Goal: Information Seeking & Learning: Learn about a topic

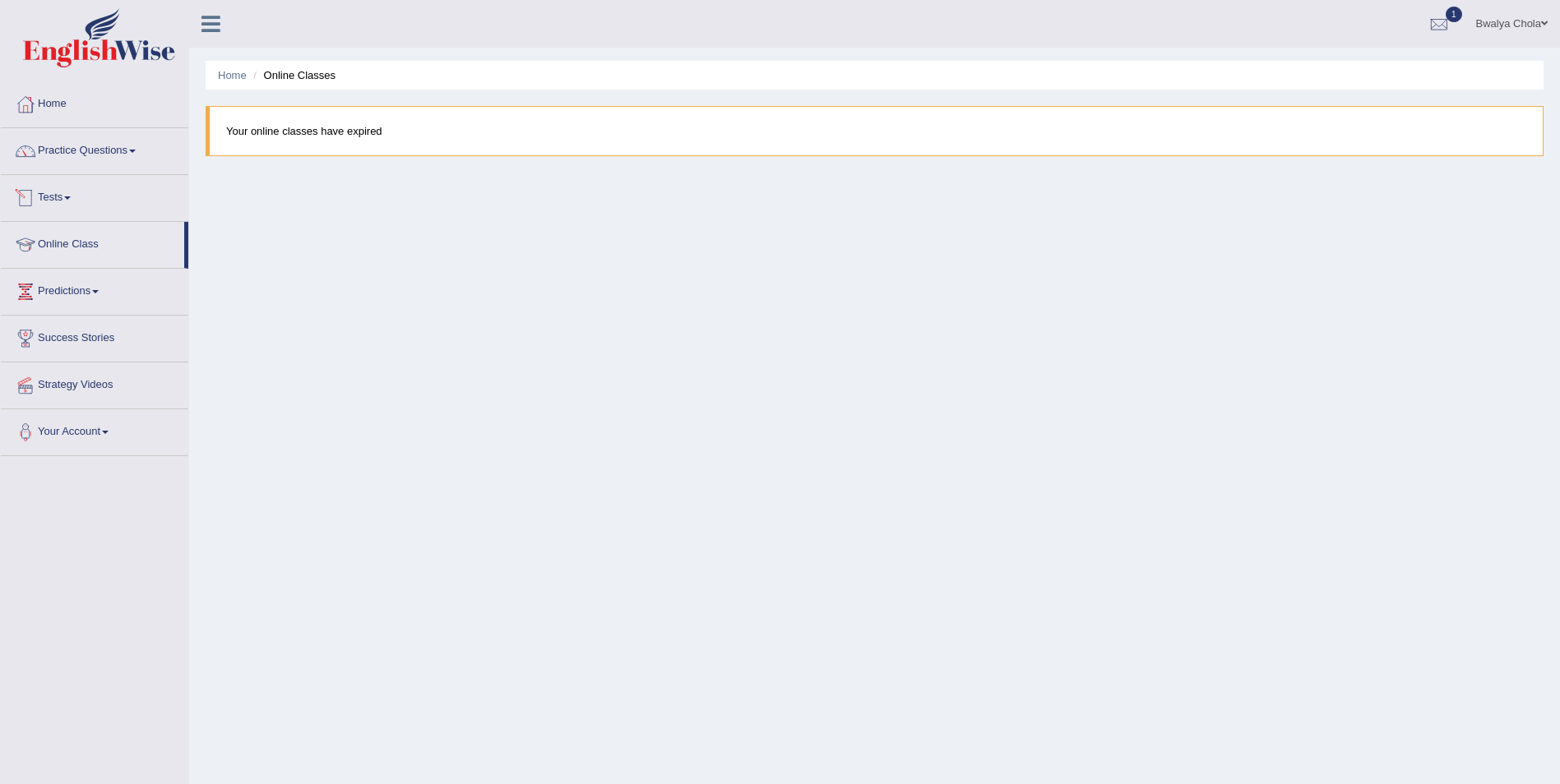
click at [41, 196] on link "Tests" at bounding box center [94, 196] width 187 height 41
click at [86, 376] on link "Predictions" at bounding box center [94, 377] width 187 height 41
click at [57, 197] on link "Tests" at bounding box center [94, 196] width 187 height 41
click at [127, 149] on link "Practice Questions" at bounding box center [94, 148] width 187 height 41
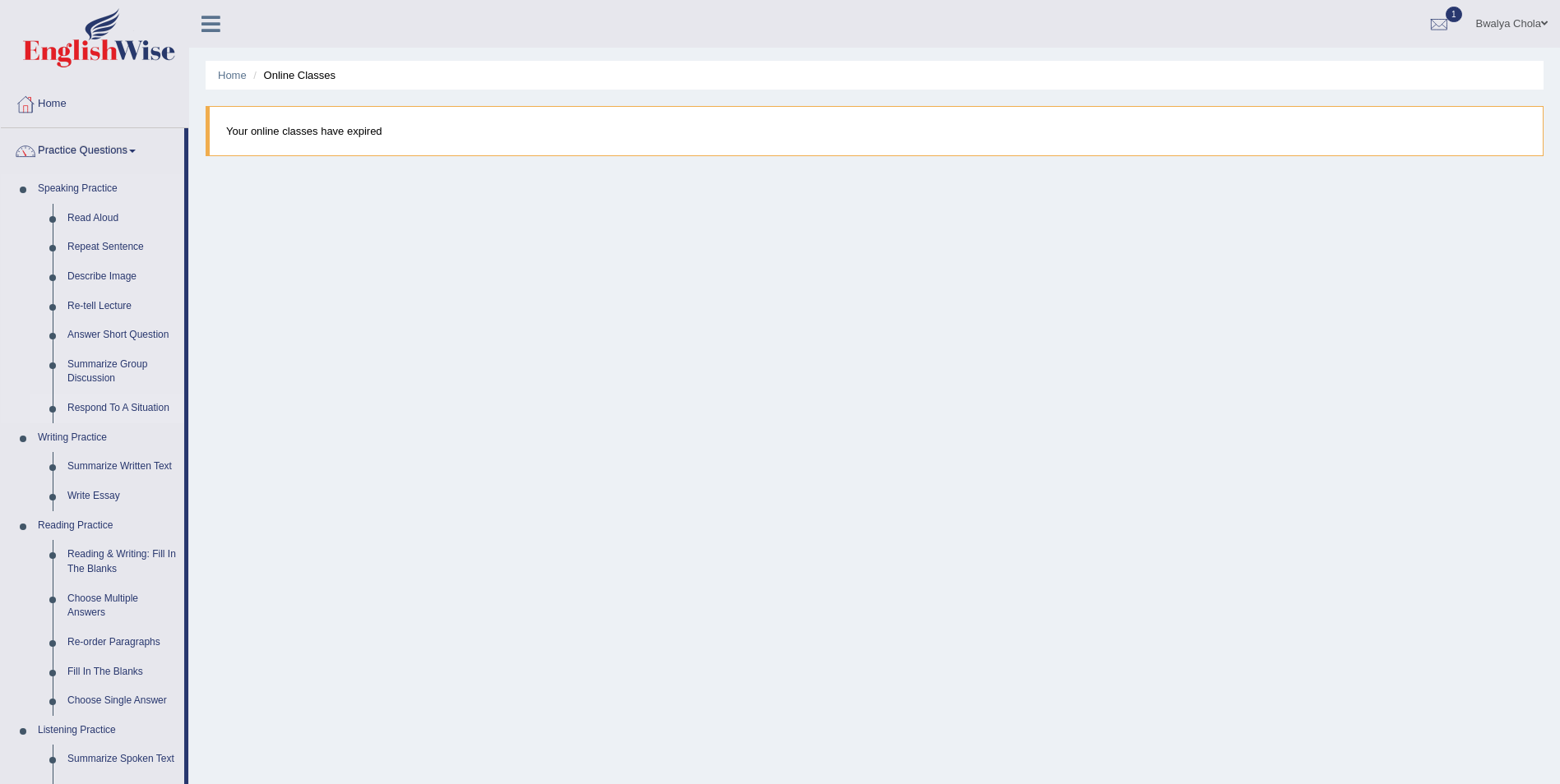
click at [119, 414] on link "Respond To A Situation" at bounding box center [122, 408] width 124 height 30
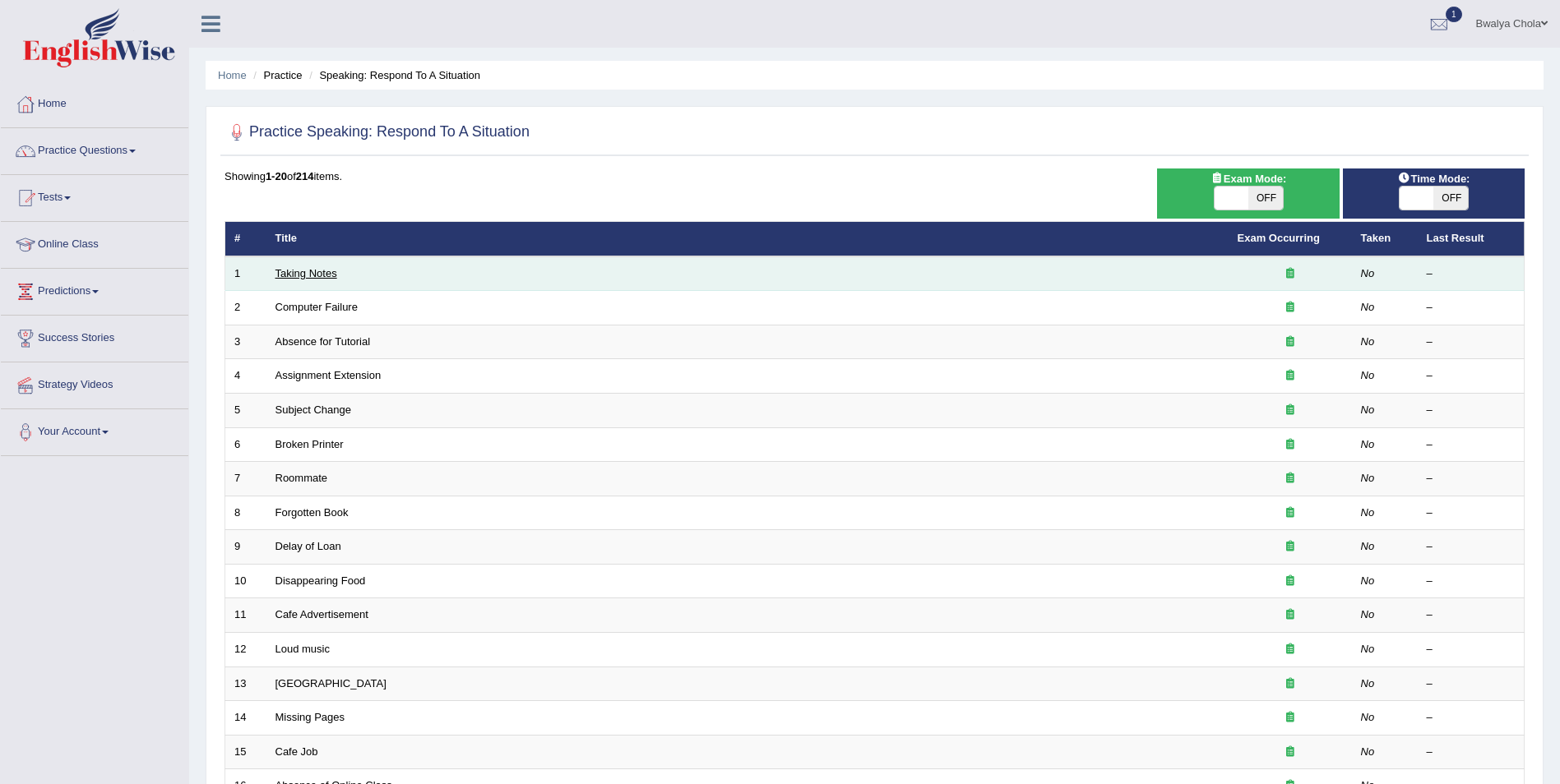
click at [282, 279] on link "Taking Notes" at bounding box center [306, 273] width 62 height 13
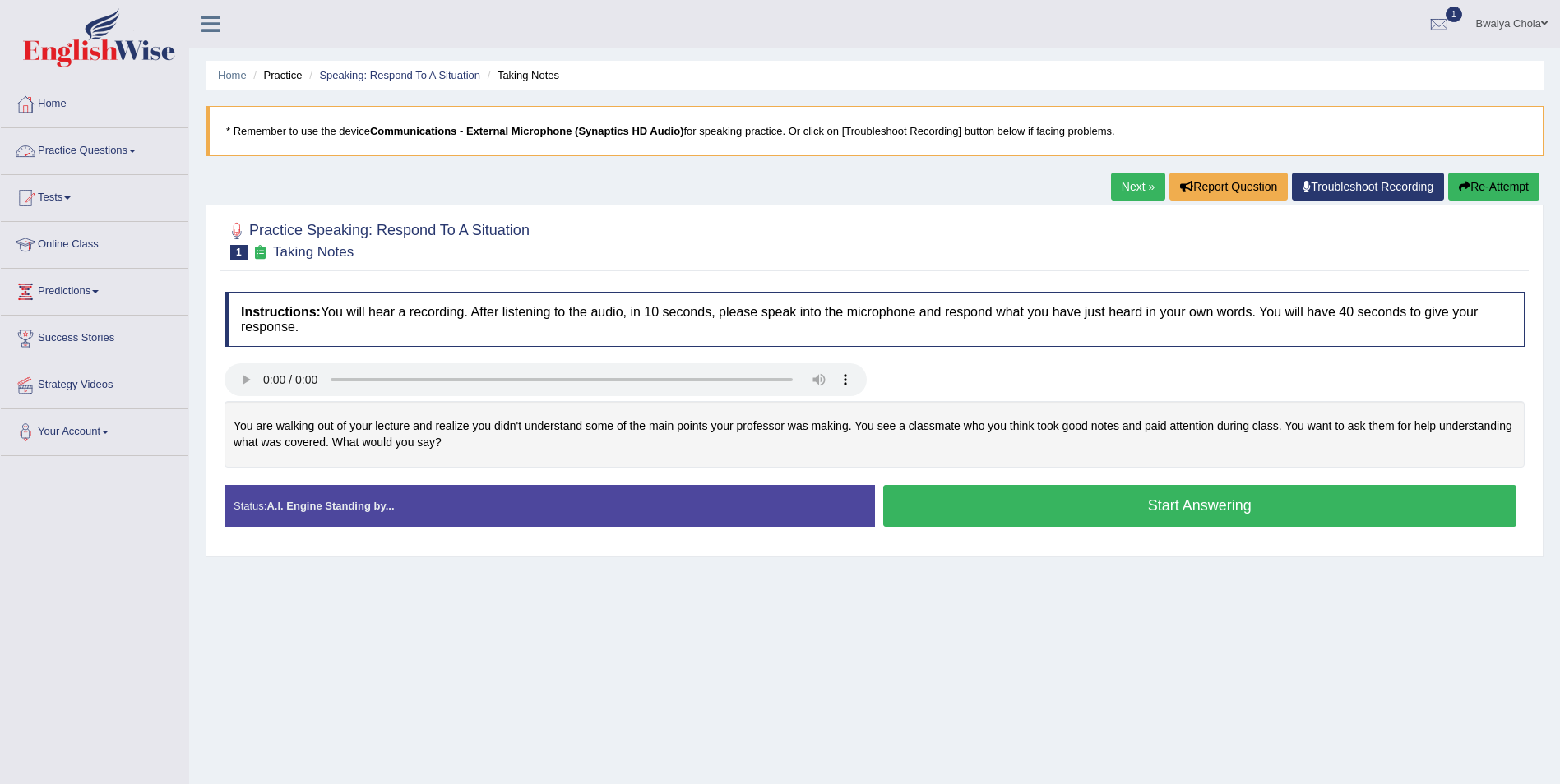
click at [77, 149] on link "Practice Questions" at bounding box center [94, 148] width 187 height 41
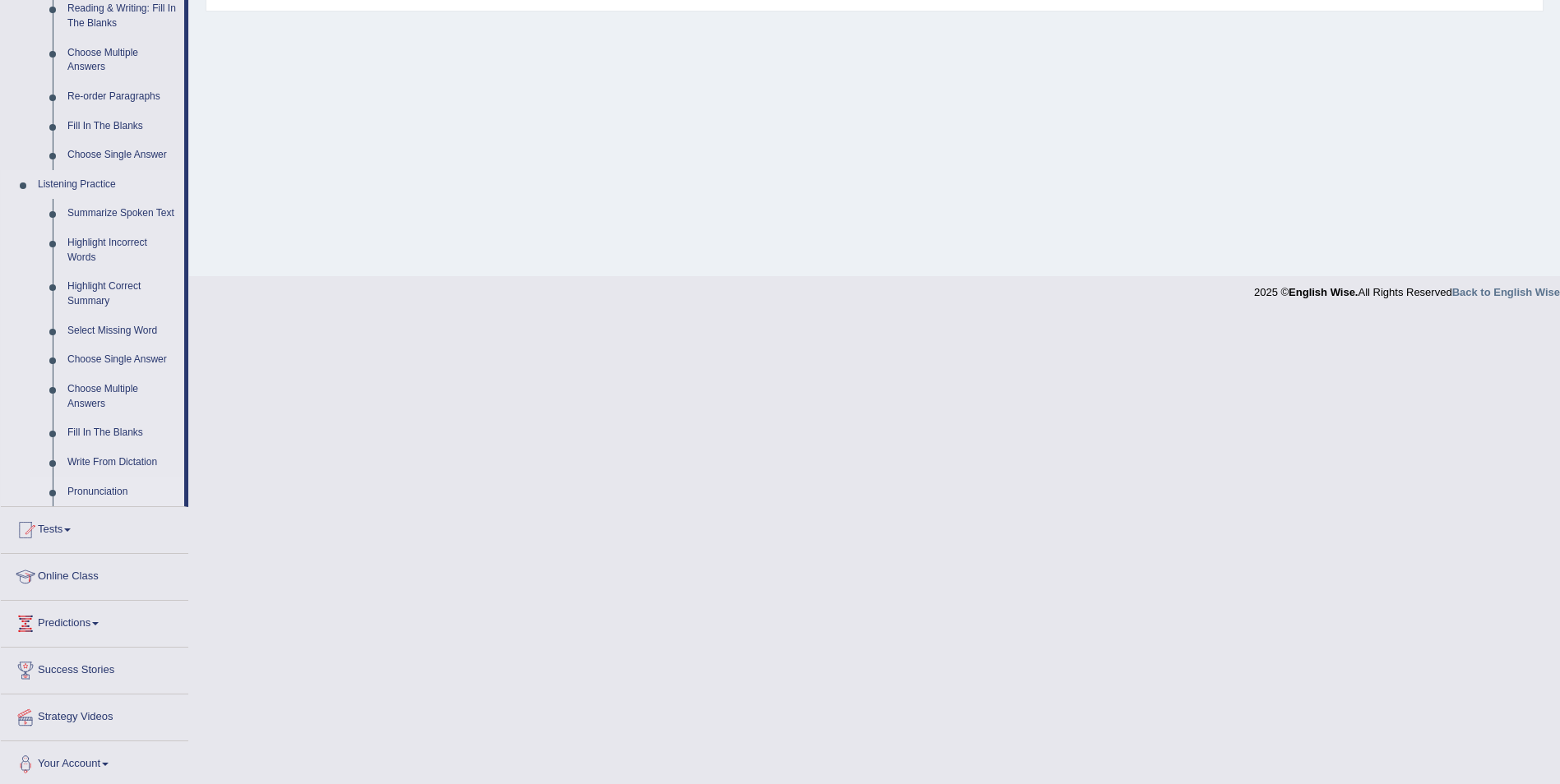
scroll to position [550, 0]
click at [109, 488] on link "Pronunciation" at bounding box center [122, 487] width 124 height 30
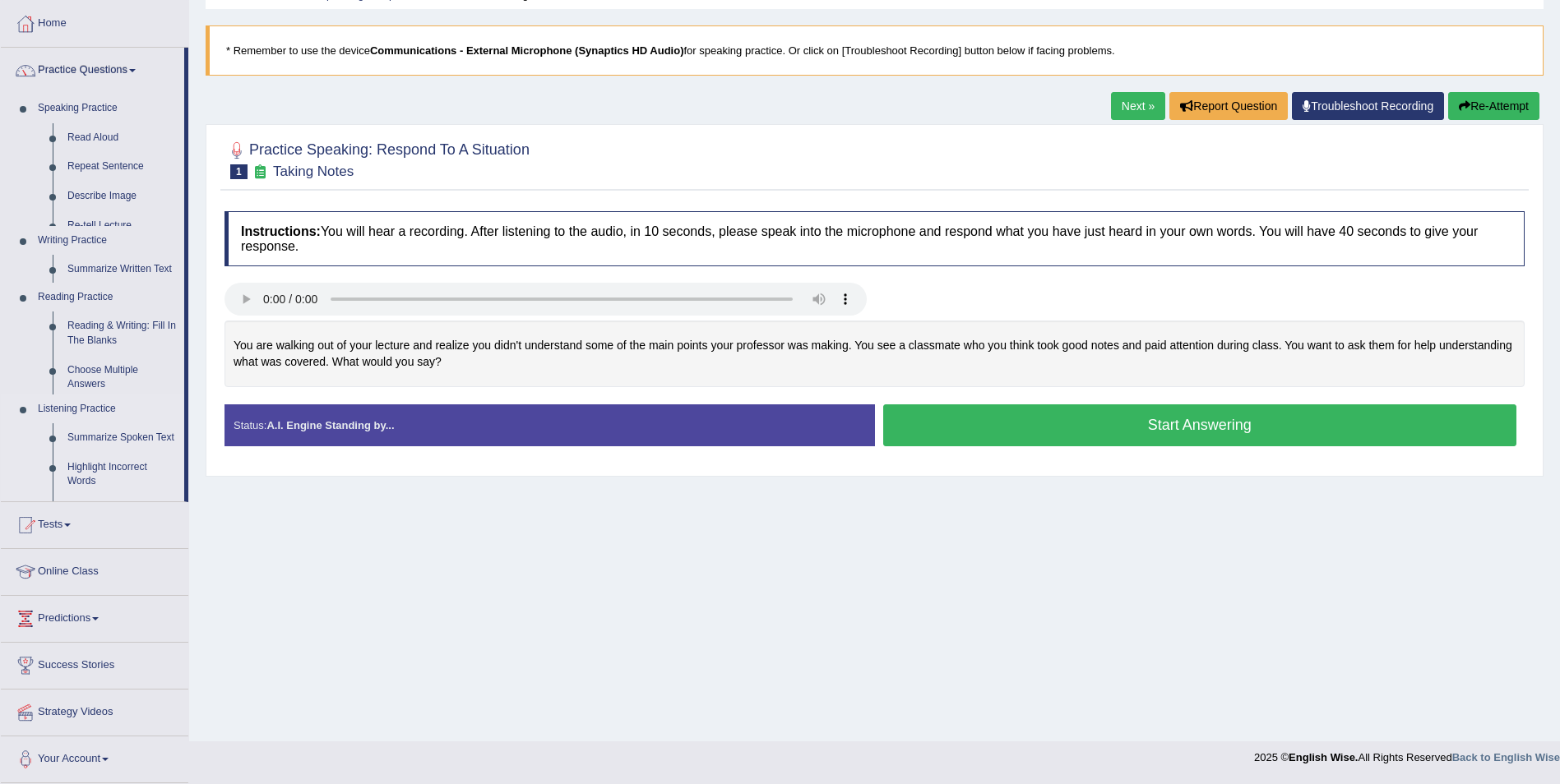
scroll to position [78, 0]
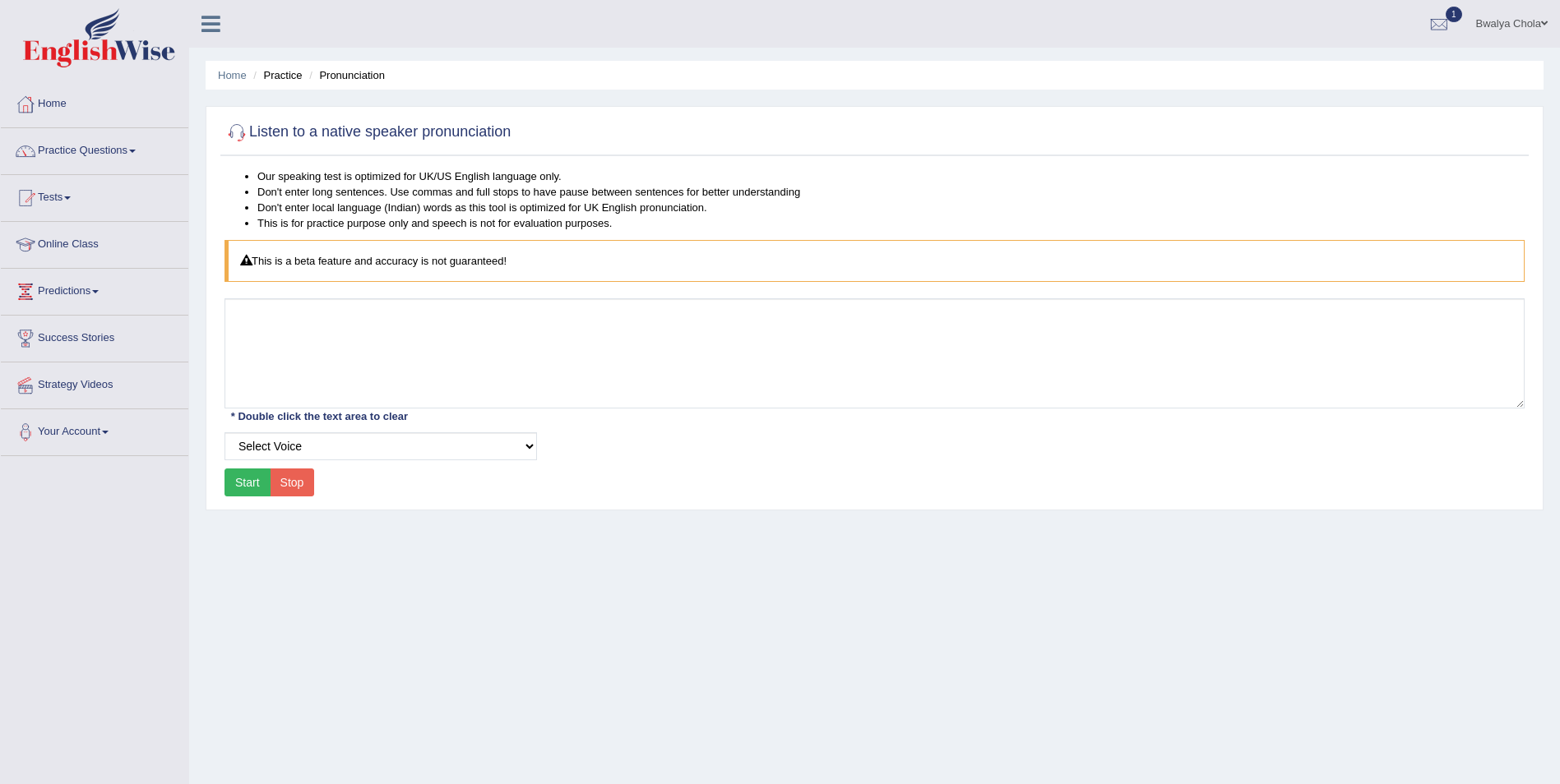
click at [257, 480] on button "Start" at bounding box center [248, 482] width 47 height 28
click at [523, 445] on select "Select Voice" at bounding box center [381, 446] width 312 height 28
click at [225, 432] on select "Select Voice" at bounding box center [381, 446] width 312 height 28
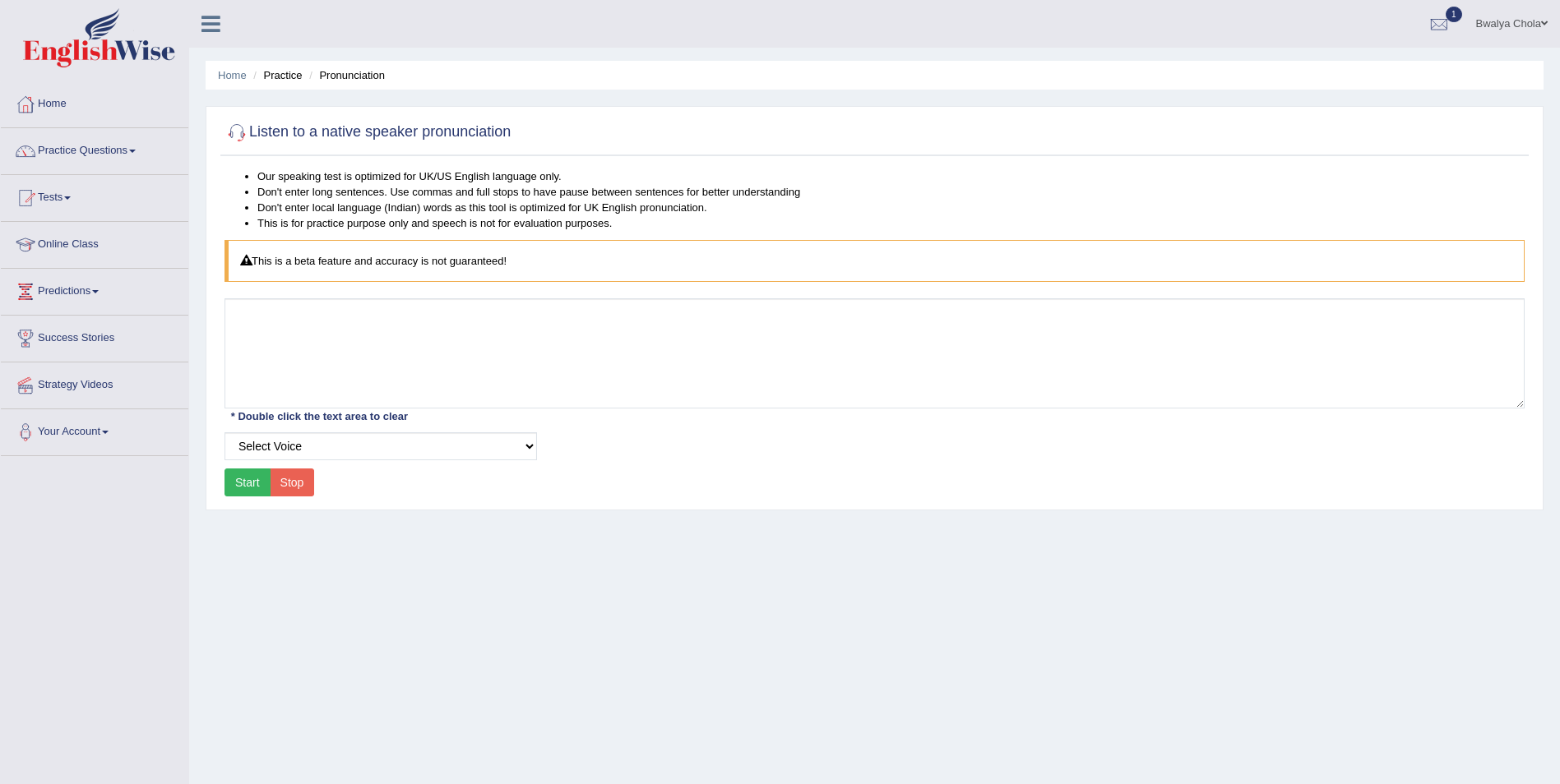
click at [242, 486] on button "Start" at bounding box center [248, 482] width 47 height 28
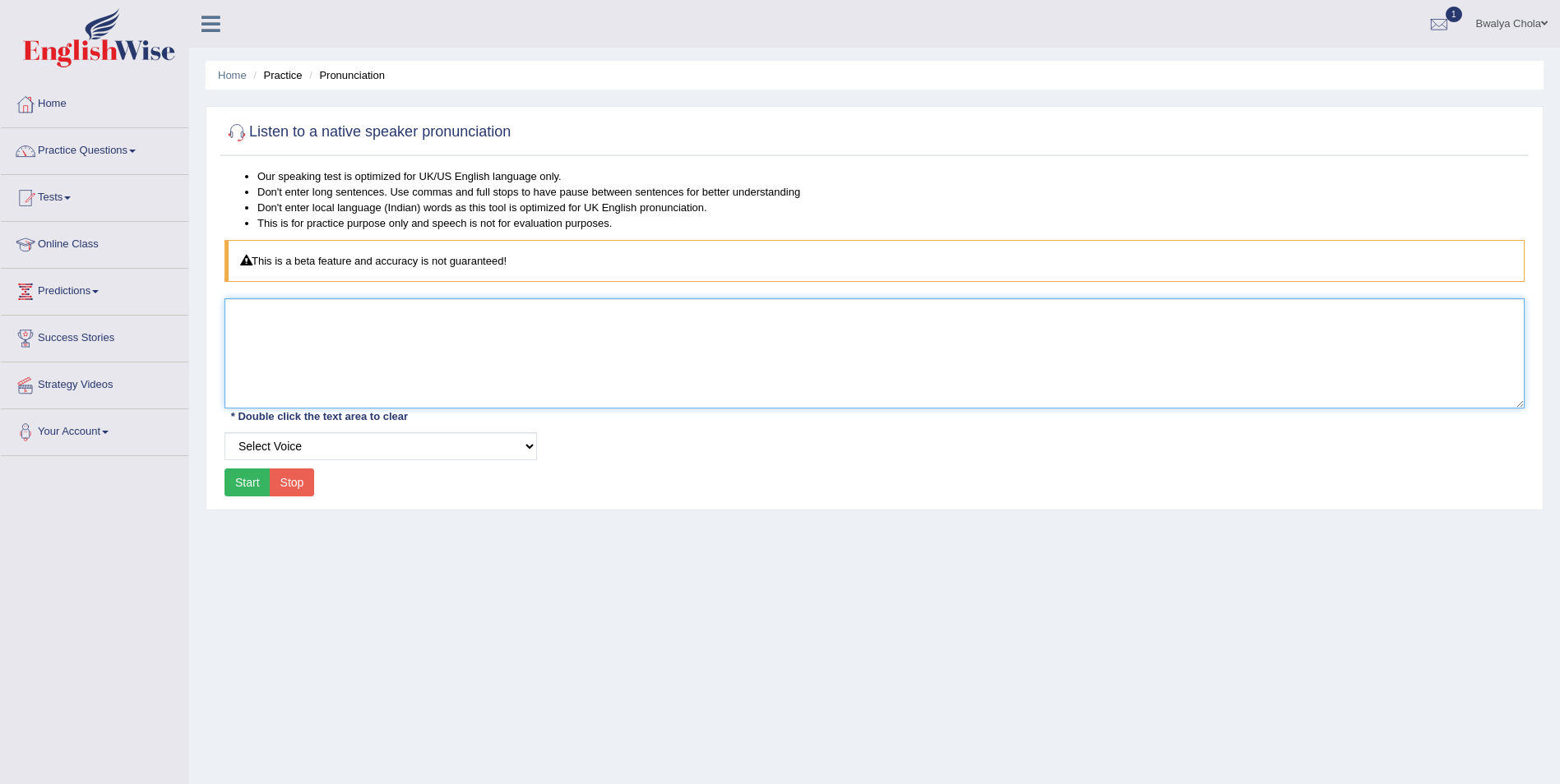
click at [250, 310] on textarea at bounding box center [875, 354] width 1300 height 110
click at [398, 370] on textarea at bounding box center [875, 354] width 1300 height 110
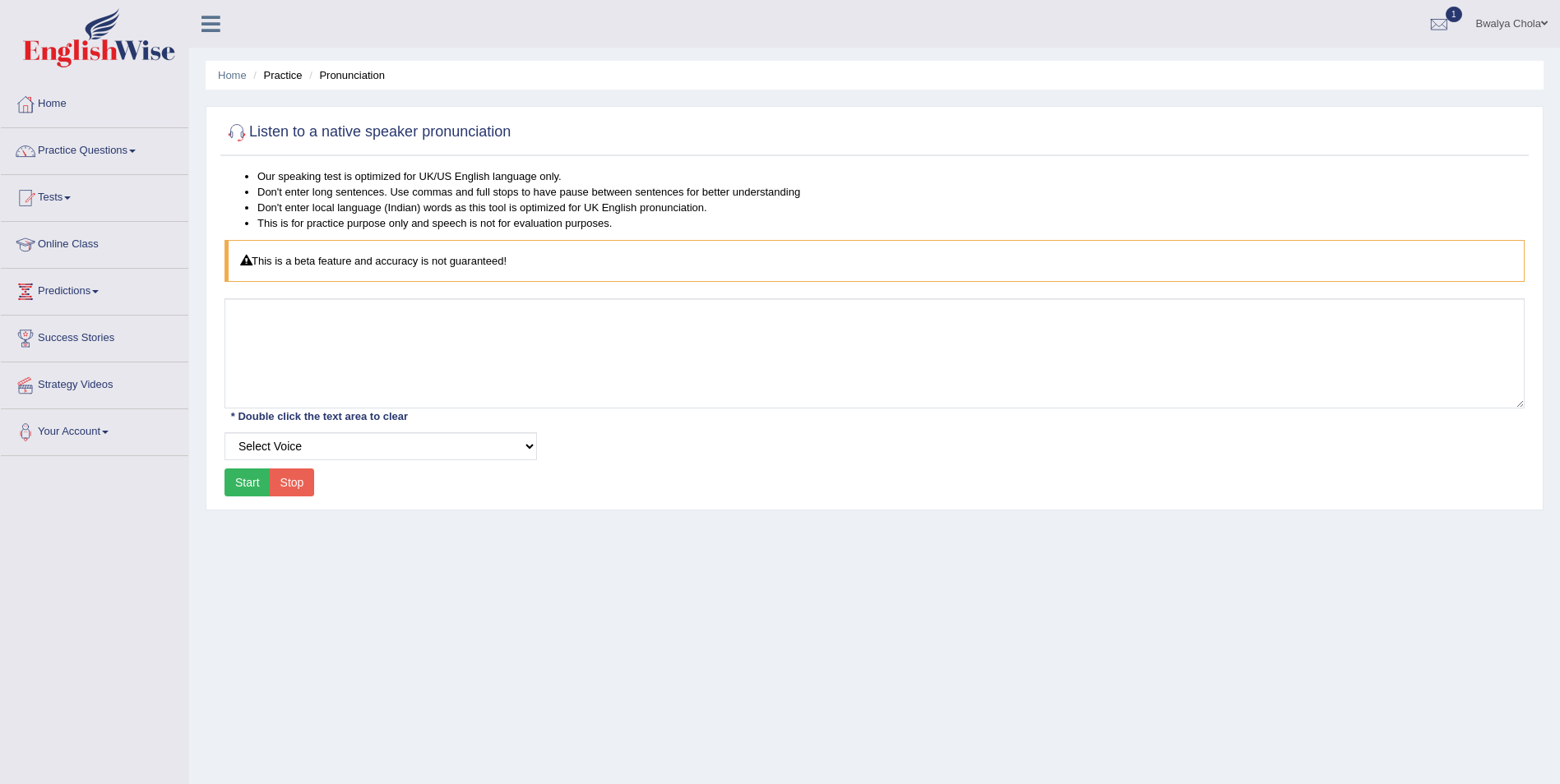
click at [558, 259] on div "This is a beta feature and accuracy is not guaranteed!" at bounding box center [875, 261] width 1300 height 42
click at [562, 257] on div "This is a beta feature and accuracy is not guaranteed!" at bounding box center [875, 261] width 1300 height 42
click at [1440, 30] on div at bounding box center [1439, 24] width 24 height 24
click at [1305, 84] on span "Exam evaluated" at bounding box center [1340, 82] width 219 height 14
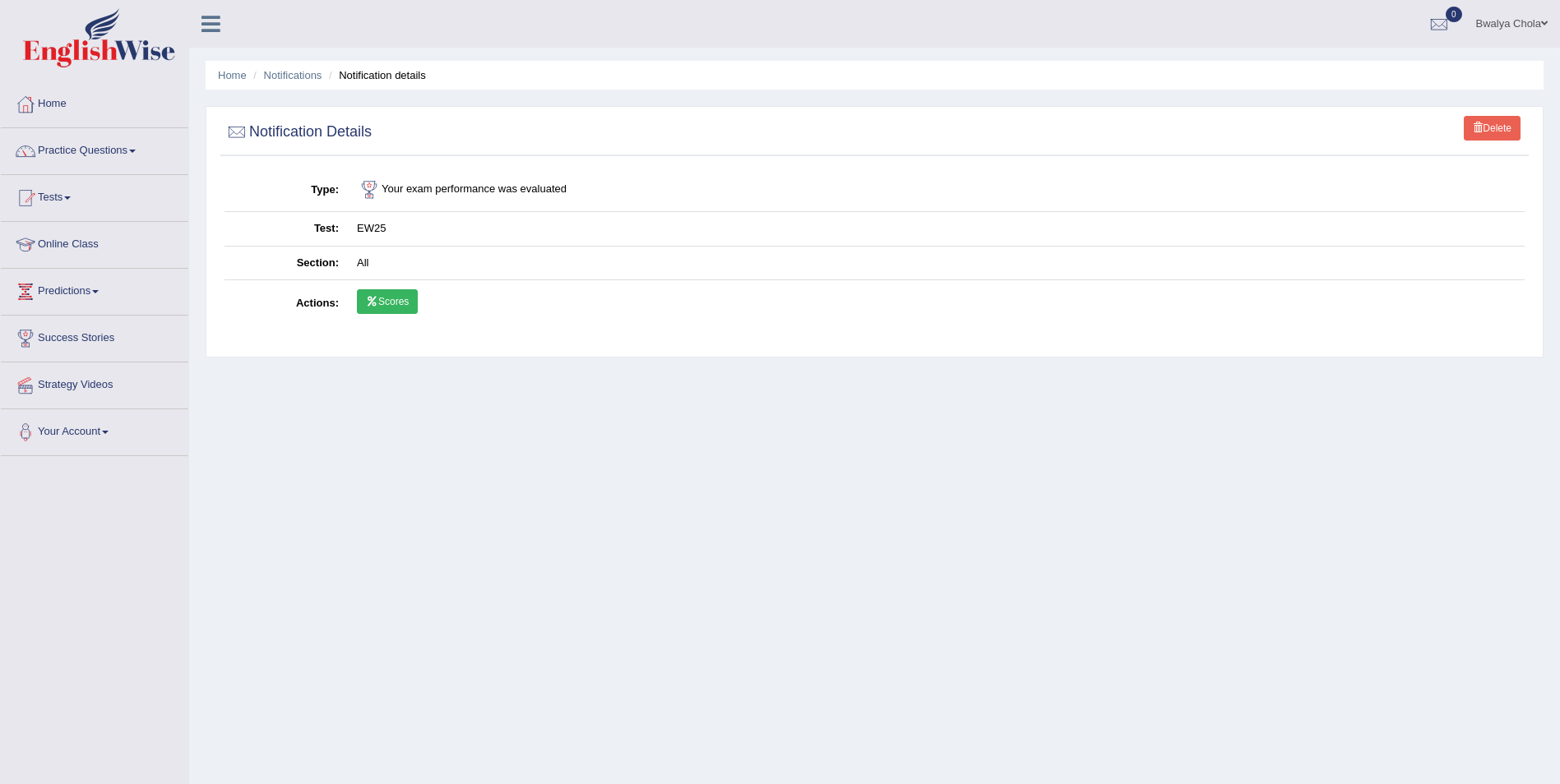
click at [390, 300] on link "Scores" at bounding box center [387, 301] width 61 height 24
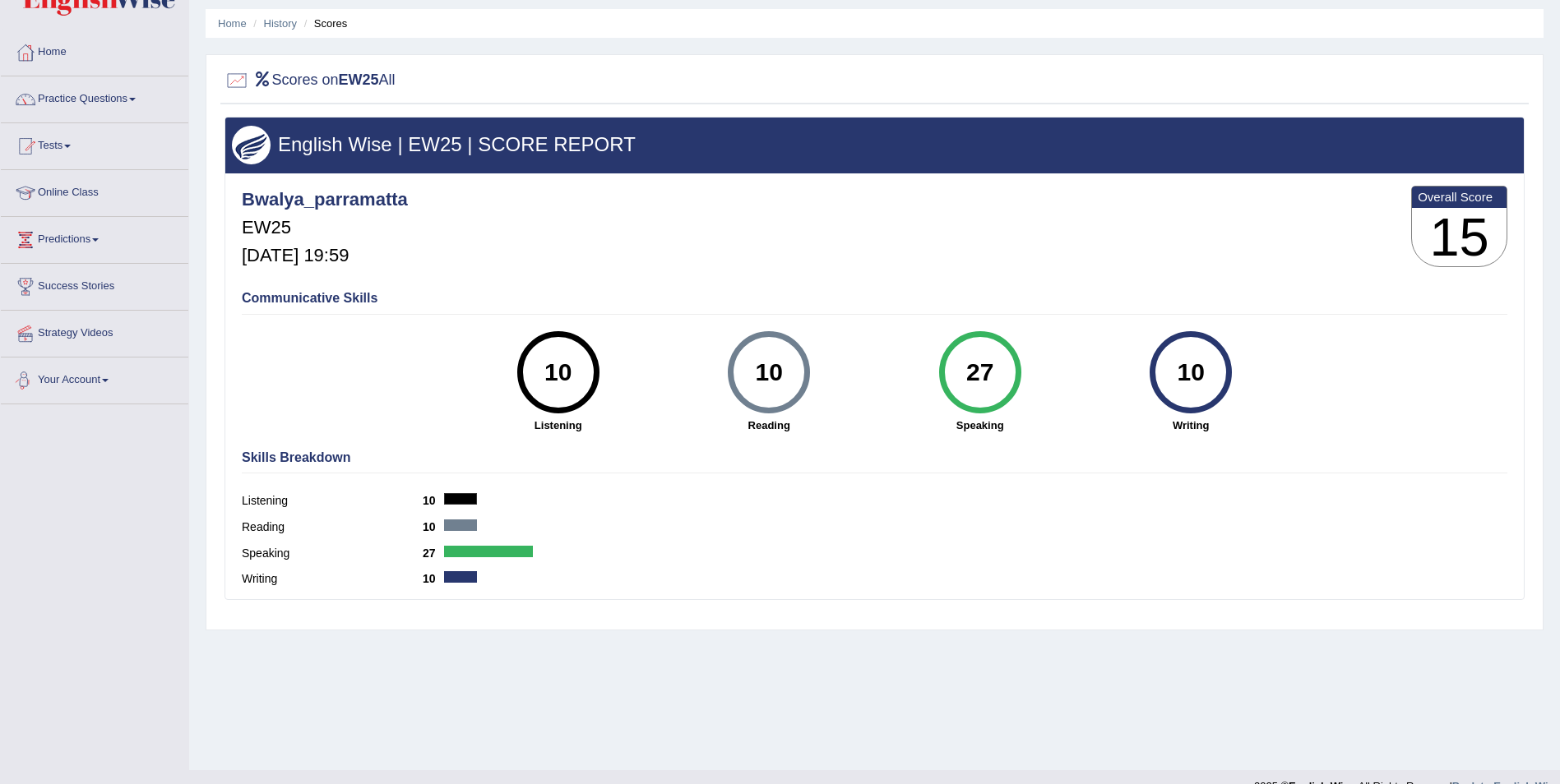
scroll to position [78, 0]
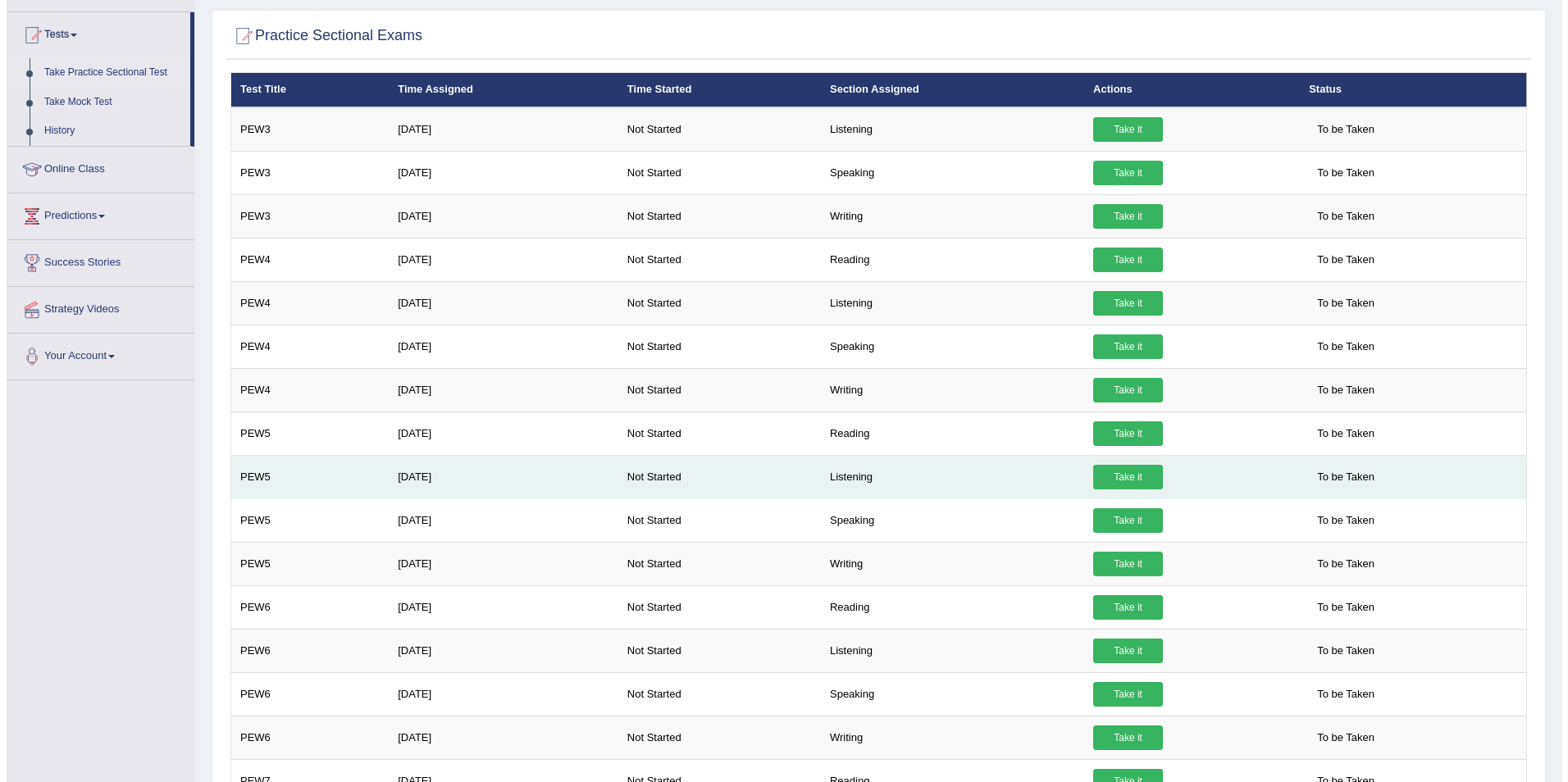
scroll to position [164, 0]
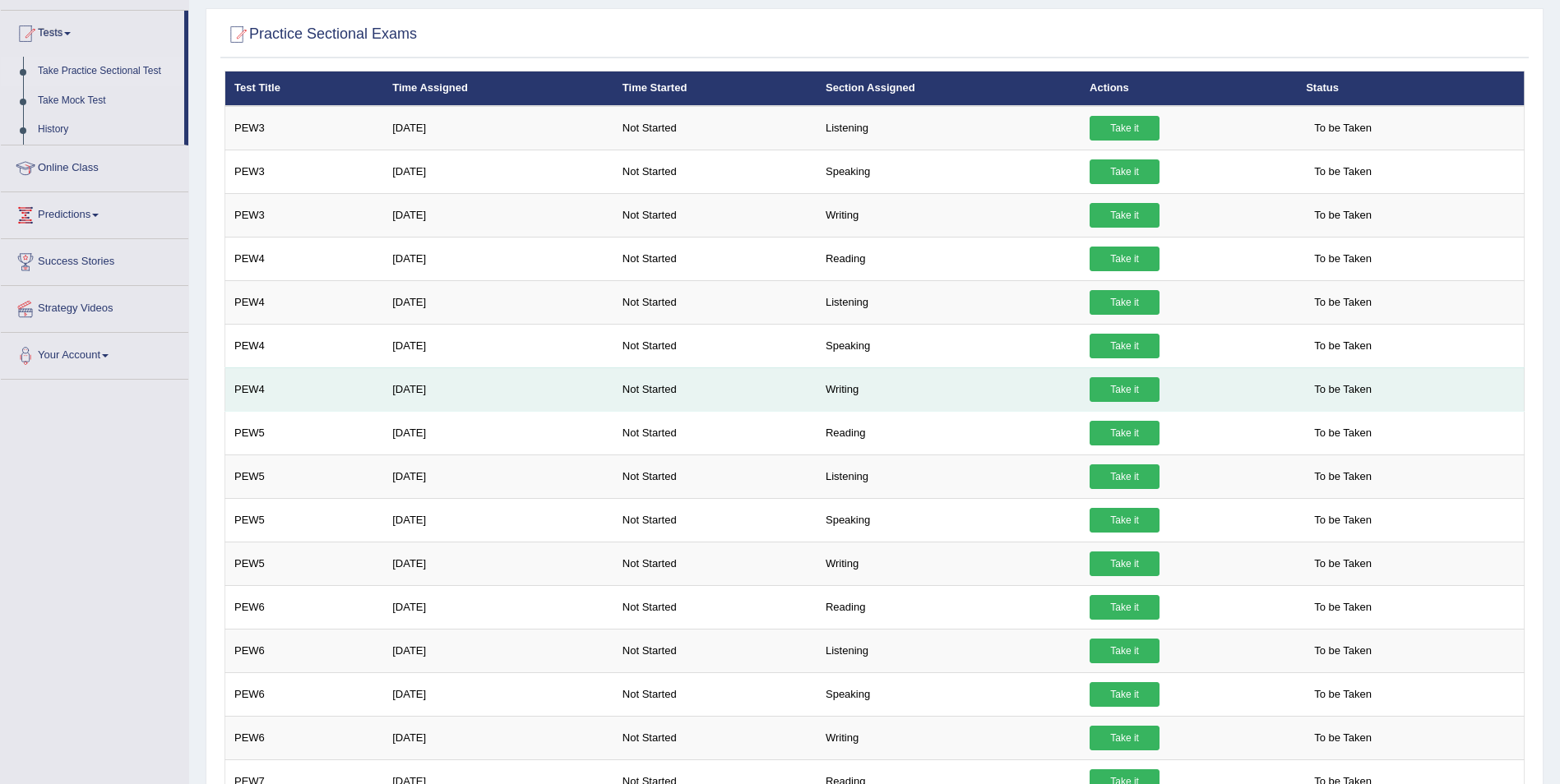
click at [835, 388] on td "Writing" at bounding box center [948, 389] width 264 height 44
click at [1116, 381] on link "Take it" at bounding box center [1125, 389] width 70 height 24
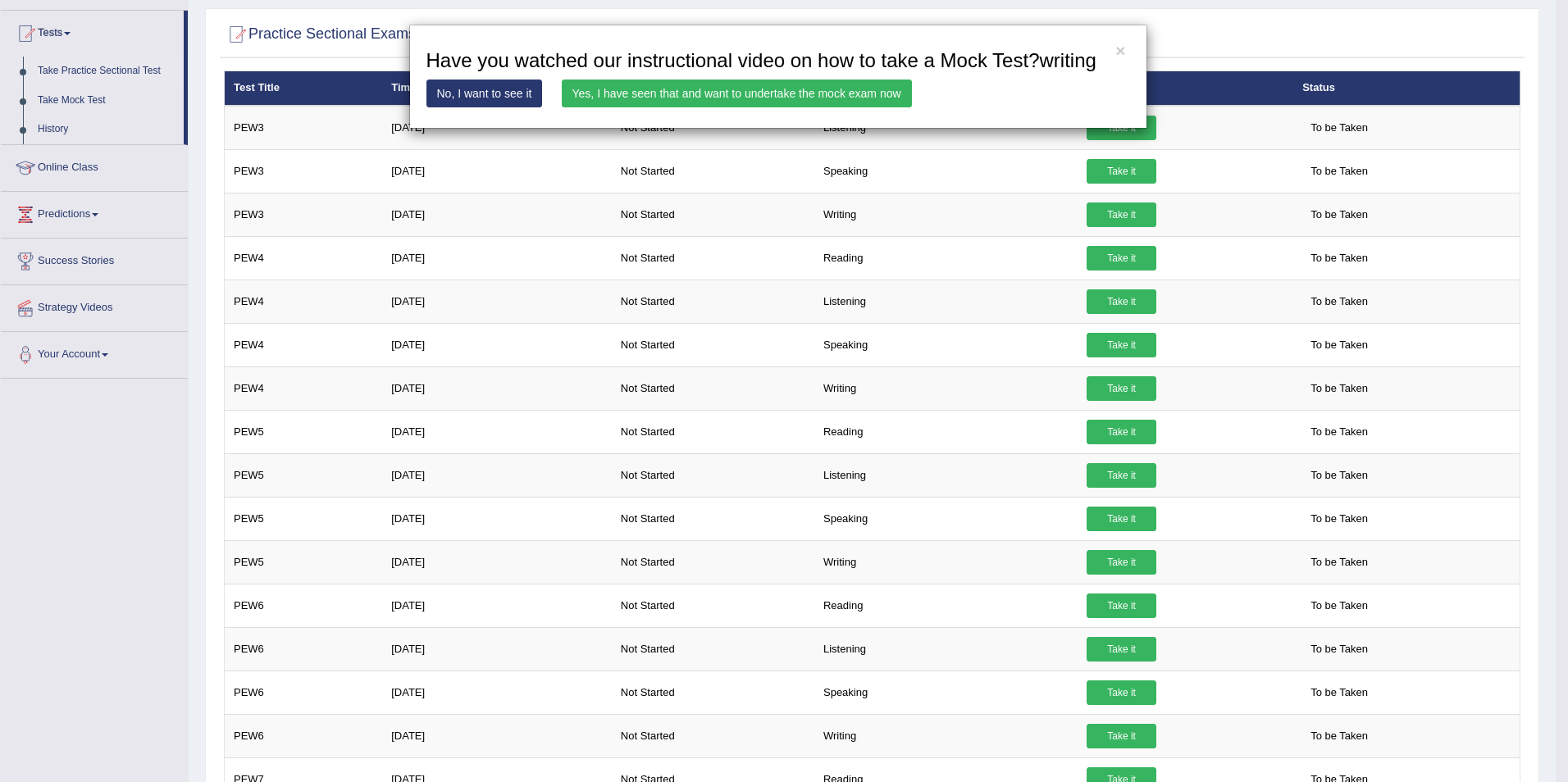
click at [690, 87] on link "Yes, I have seen that and want to undertake the mock exam now" at bounding box center [737, 93] width 350 height 28
click at [713, 93] on link "Yes, I have seen that and want to undertake the mock exam now" at bounding box center [737, 93] width 350 height 28
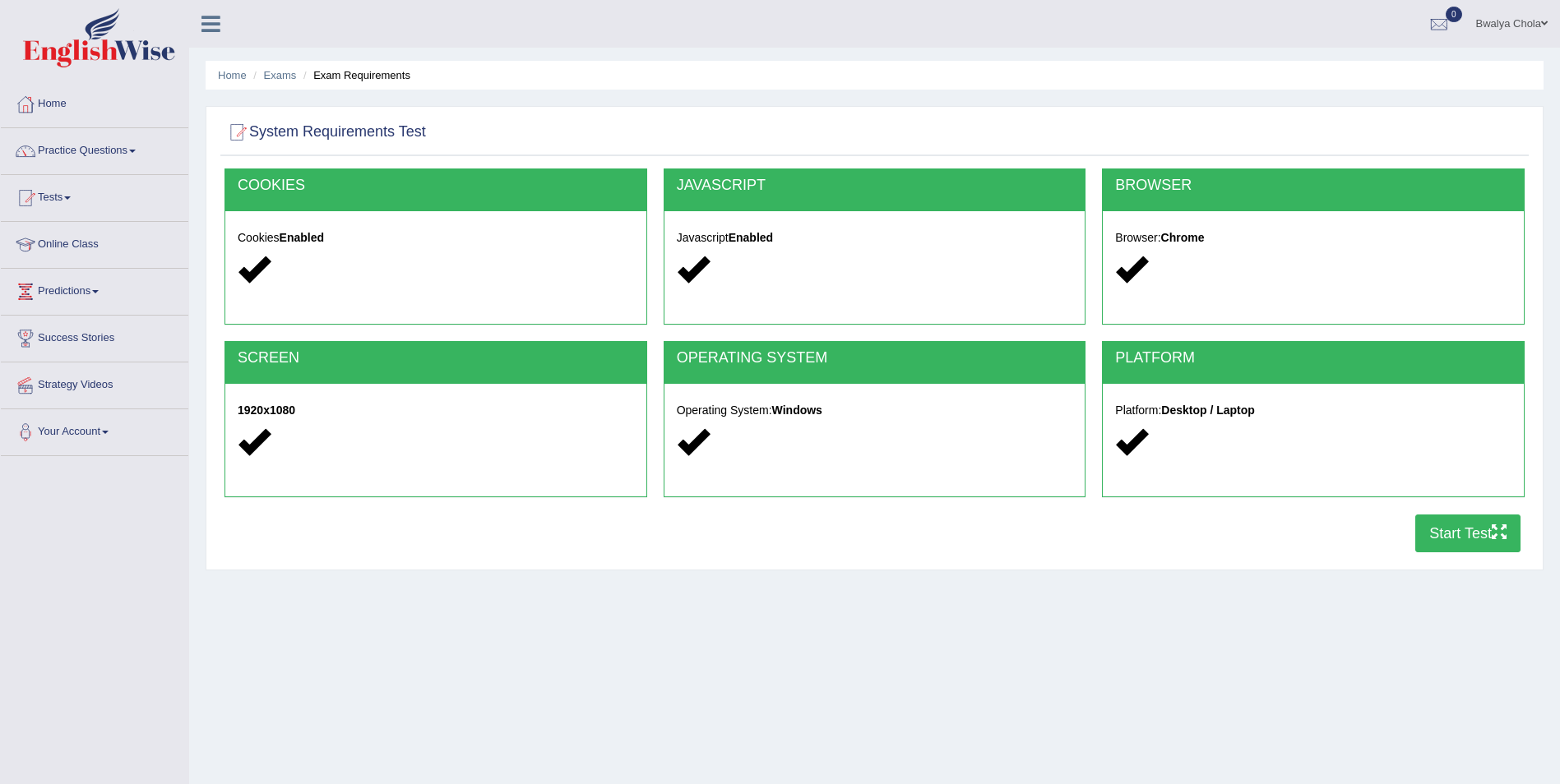
click at [1432, 535] on button "Start Test" at bounding box center [1468, 533] width 106 height 38
